Goal: Find specific page/section: Find specific page/section

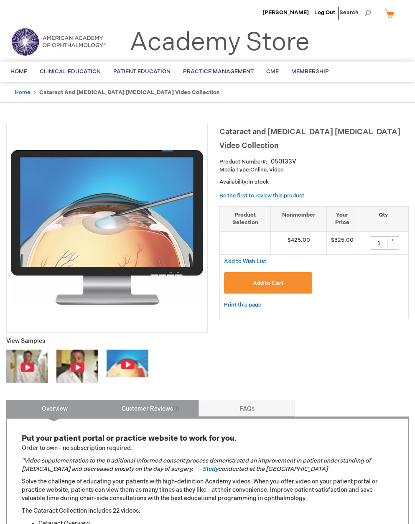
click at [146, 406] on link "Customer Reviews 1" at bounding box center [150, 408] width 97 height 17
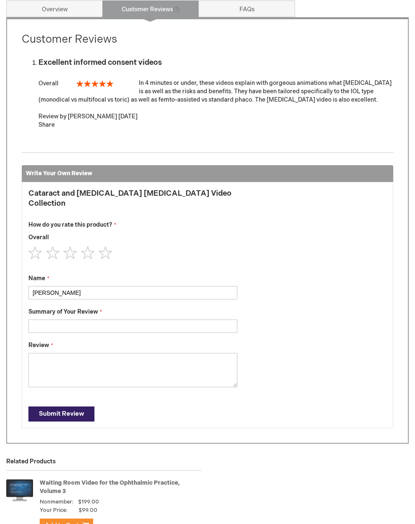
scroll to position [421, 0]
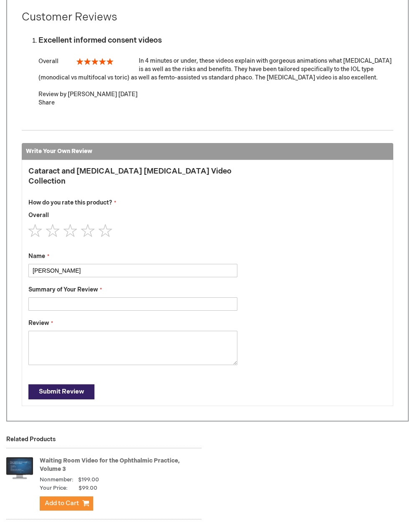
click at [66, 458] on link "Waiting Room Video for the Ophthalmic Practice, Volume 3" at bounding box center [110, 464] width 140 height 15
click at [69, 462] on link "Waiting Room Video for the Ophthalmic Practice, Volume 3" at bounding box center [110, 464] width 140 height 15
click at [26, 462] on img at bounding box center [19, 467] width 27 height 33
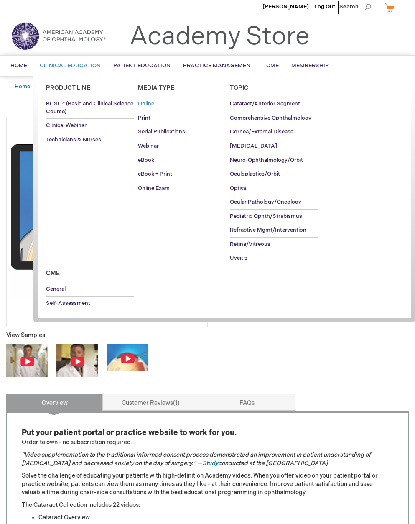
click at [150, 102] on span "Online" at bounding box center [146, 103] width 16 height 7
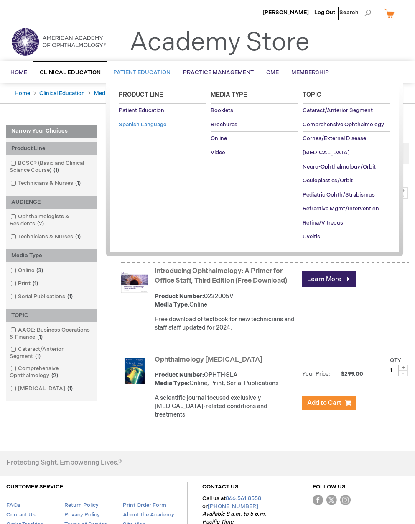
click at [143, 124] on span "Spanish Language" at bounding box center [143, 124] width 48 height 7
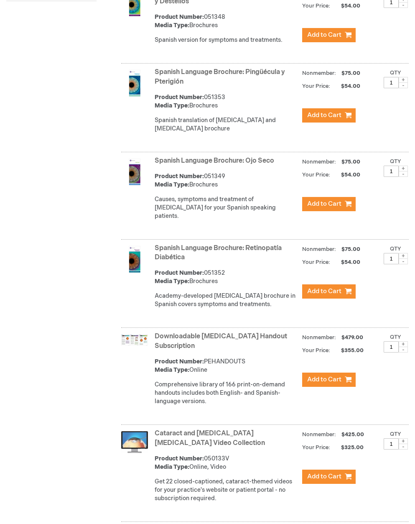
scroll to position [541, 0]
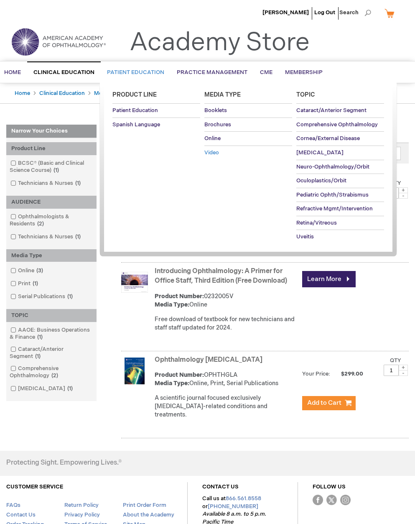
click at [219, 151] on span "Video" at bounding box center [211, 152] width 15 height 7
click at [211, 152] on span "Video" at bounding box center [211, 152] width 15 height 7
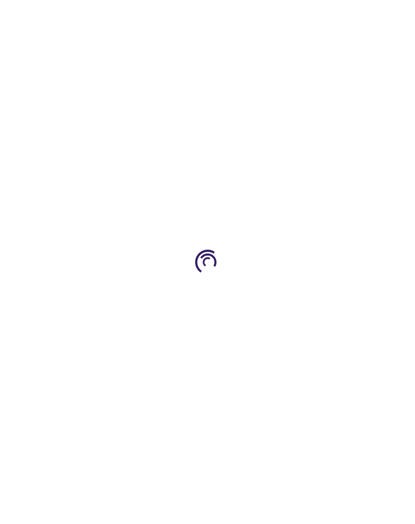
click at [45, 41] on div at bounding box center [207, 262] width 415 height 524
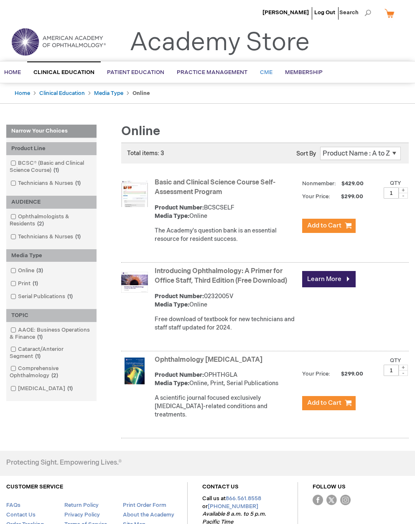
click at [264, 71] on span "CME" at bounding box center [266, 72] width 13 height 7
